Goal: Task Accomplishment & Management: Use online tool/utility

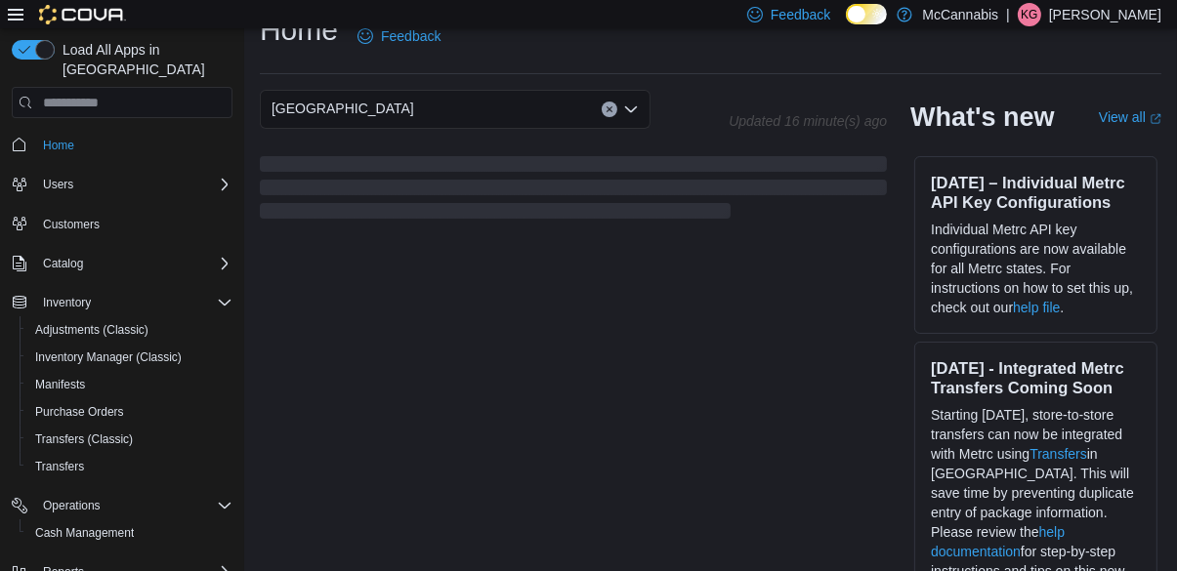
scroll to position [51, 0]
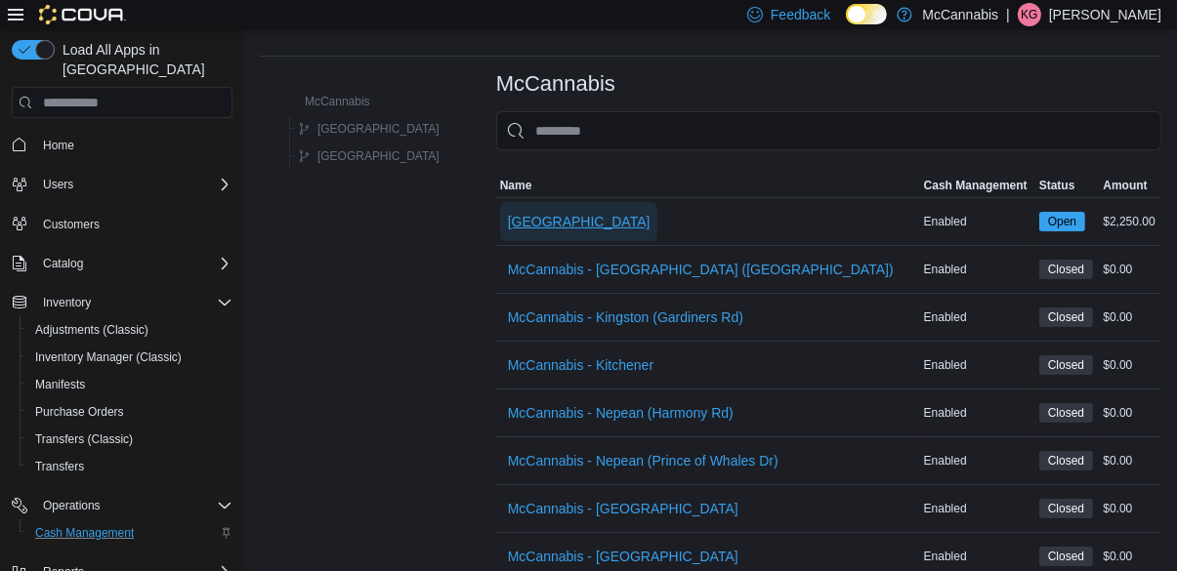
click at [508, 228] on span "[GEOGRAPHIC_DATA]" at bounding box center [579, 222] width 143 height 20
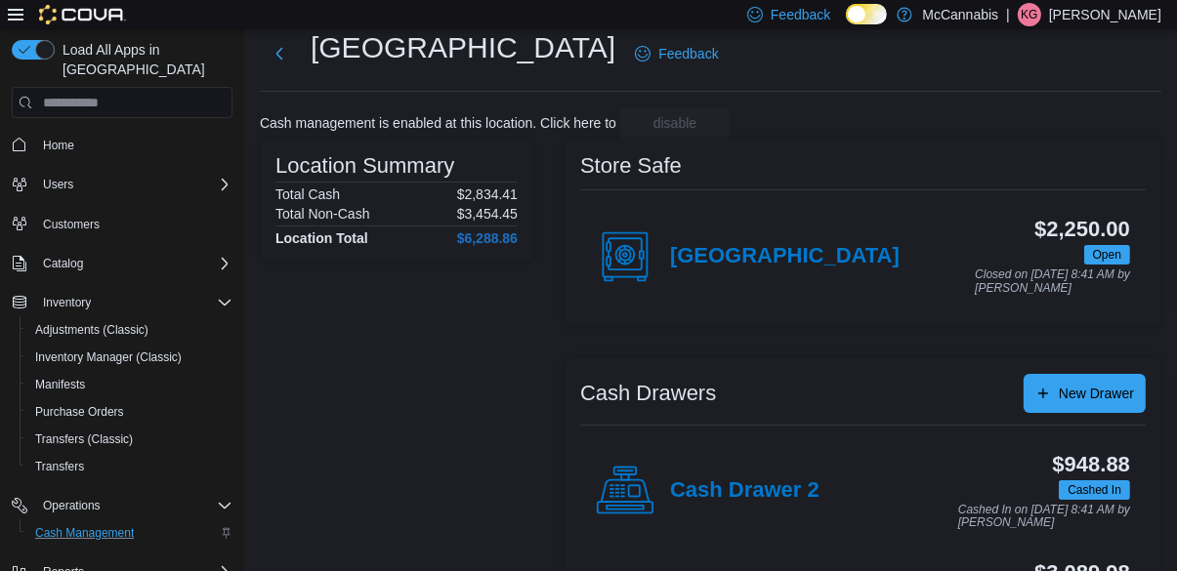
scroll to position [75, 0]
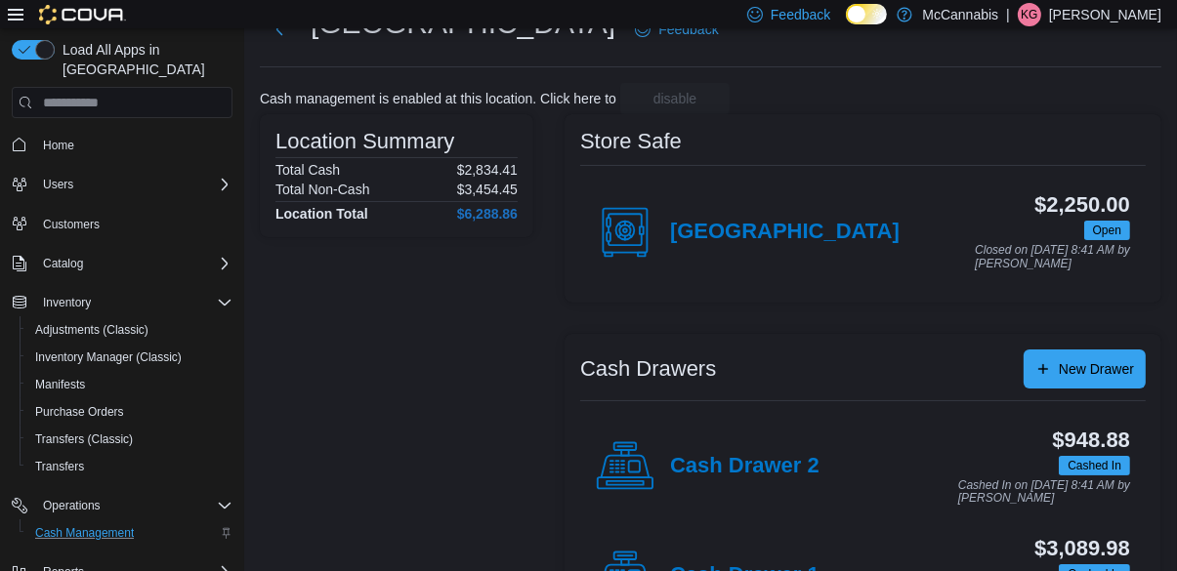
click at [771, 570] on div "Cash Drawer 1" at bounding box center [708, 576] width 224 height 59
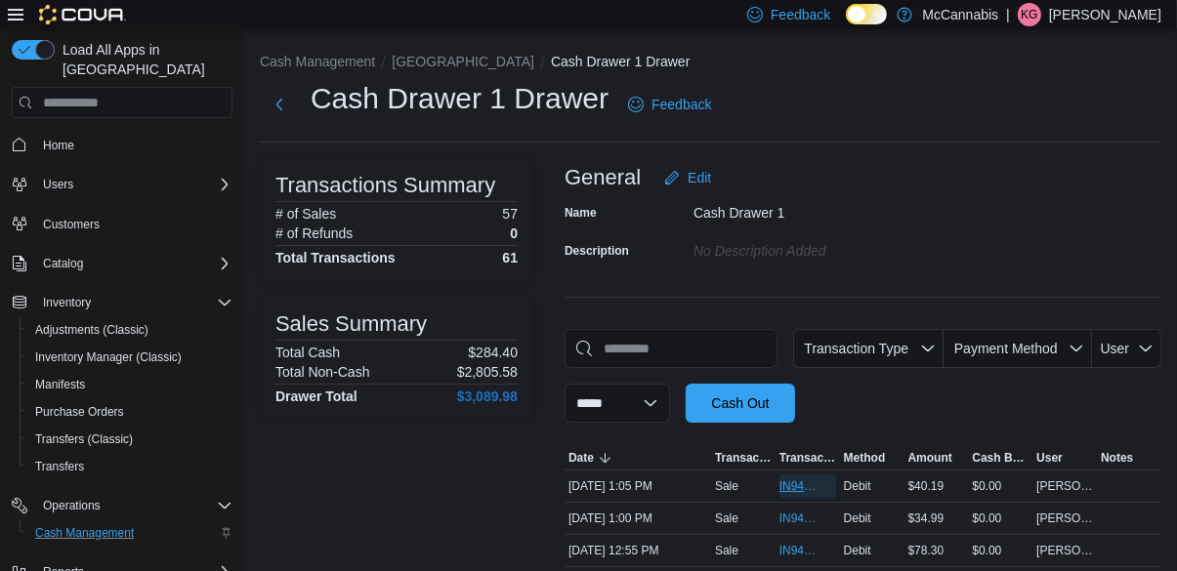
click at [785, 489] on span "IN94RX-479806" at bounding box center [797, 487] width 37 height 16
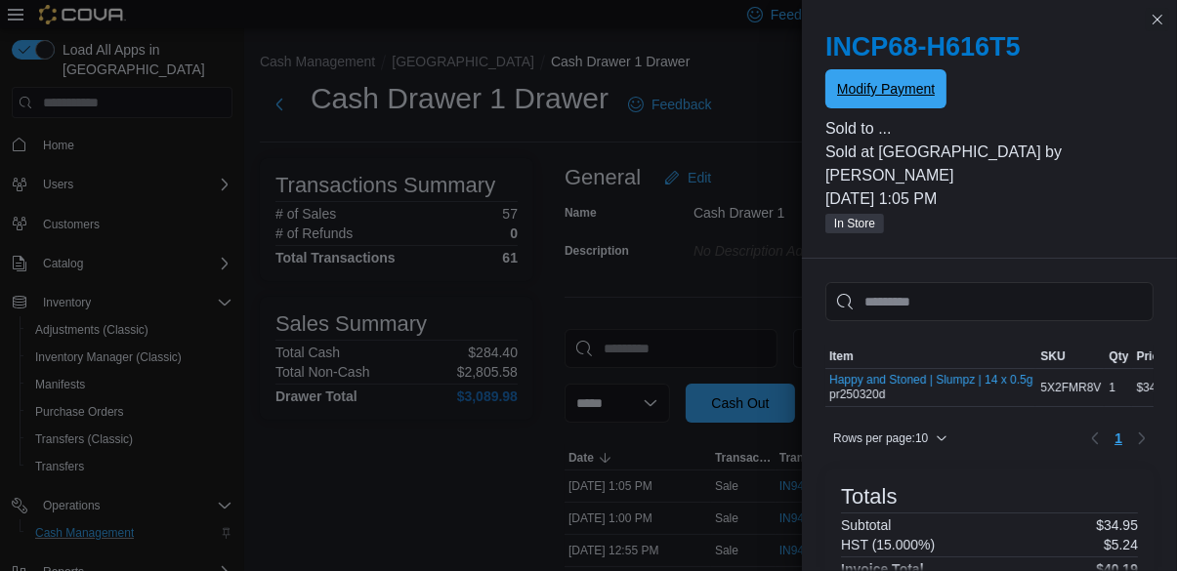
click at [897, 89] on span "Modify Payment" at bounding box center [886, 89] width 98 height 20
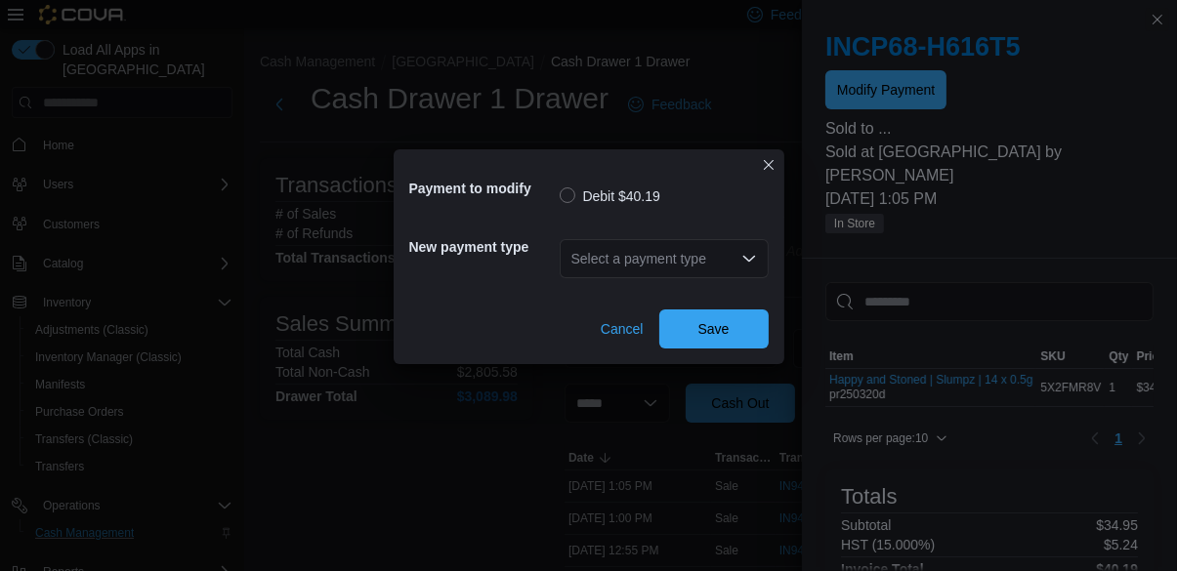
click at [736, 278] on div "Select a payment type" at bounding box center [664, 258] width 209 height 39
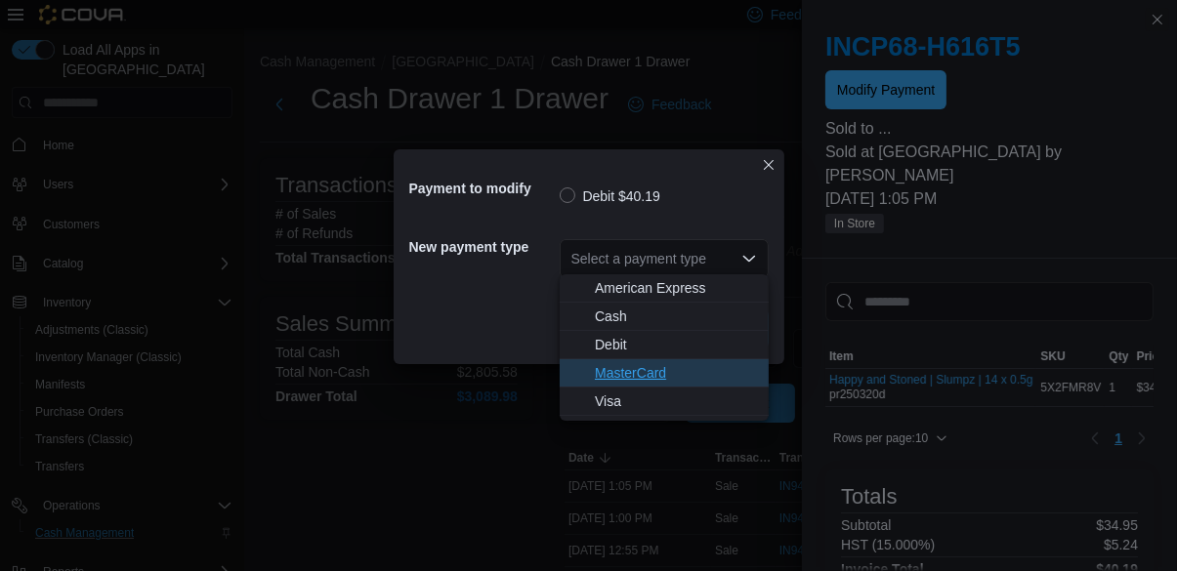
click at [647, 367] on span "MasterCard" at bounding box center [676, 373] width 162 height 20
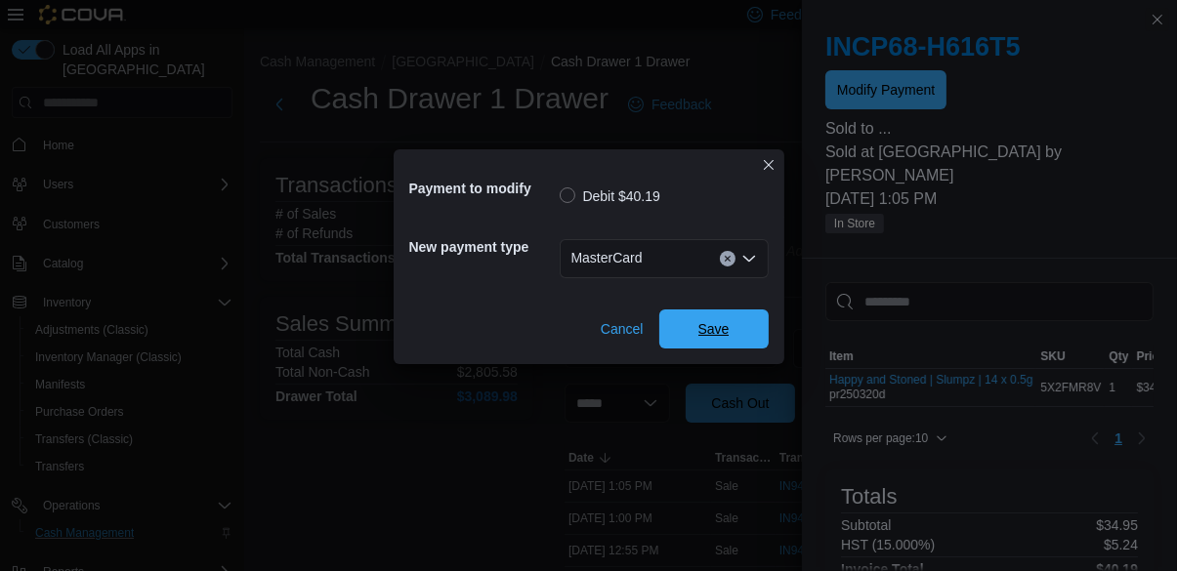
click at [741, 337] on span "Save" at bounding box center [714, 329] width 86 height 39
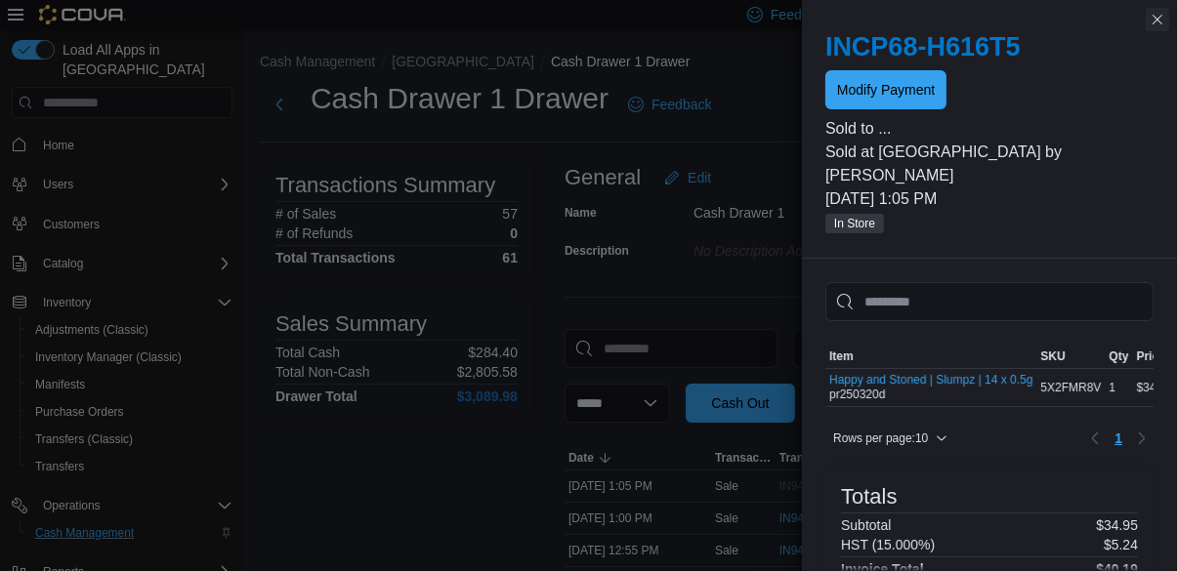
click at [1155, 16] on button "Close this dialog" at bounding box center [1157, 19] width 23 height 23
